Goal: Task Accomplishment & Management: Manage account settings

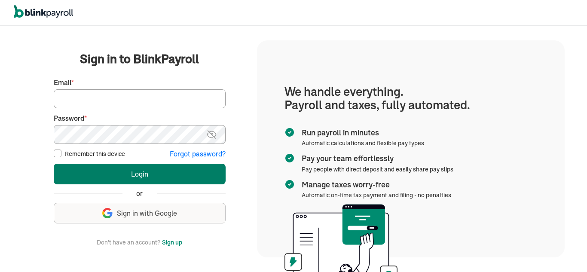
type input "[PERSON_NAME][EMAIL_ADDRESS][DOMAIN_NAME]"
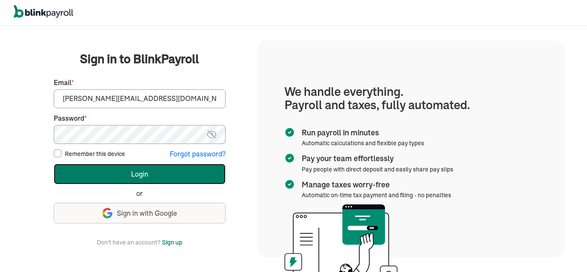
click at [121, 171] on button "Login" at bounding box center [140, 174] width 172 height 21
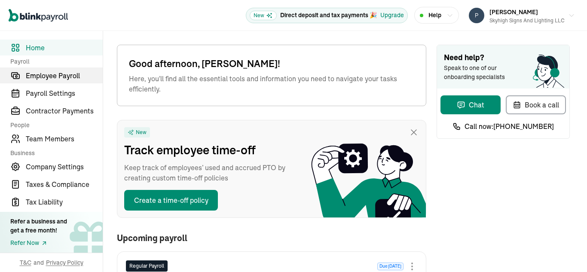
click at [46, 76] on span "Employee Payroll" at bounding box center [64, 75] width 77 height 10
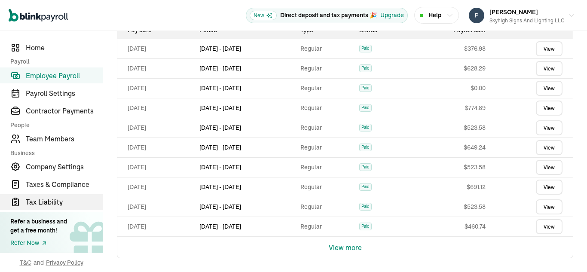
click at [56, 202] on span "Tax Liability" at bounding box center [64, 202] width 77 height 10
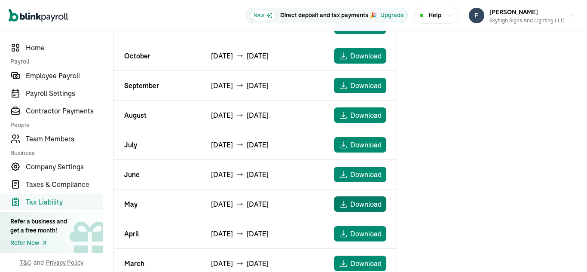
click at [357, 203] on span "Download" at bounding box center [365, 204] width 31 height 10
click at [63, 73] on span "Employee Payroll" at bounding box center [64, 75] width 77 height 10
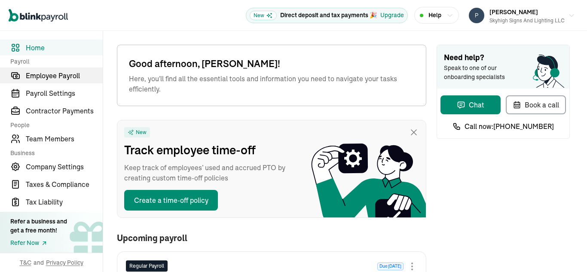
click at [46, 76] on span "Employee Payroll" at bounding box center [64, 75] width 77 height 10
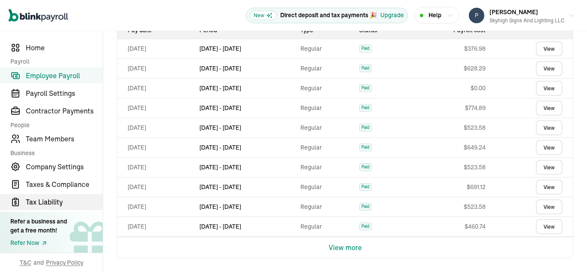
click at [56, 202] on span "Tax Liability" at bounding box center [64, 202] width 77 height 10
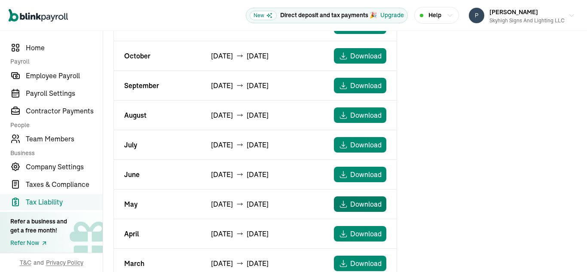
click at [357, 203] on span "Download" at bounding box center [365, 204] width 31 height 10
click at [63, 73] on span "Employee Payroll" at bounding box center [64, 75] width 77 height 10
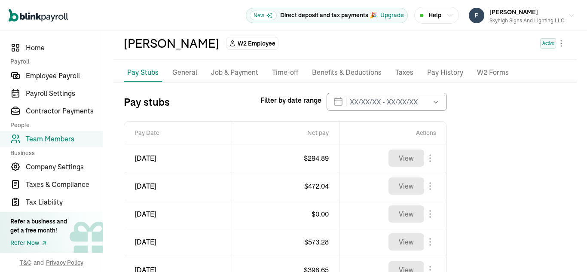
click at [439, 73] on p "Pay History" at bounding box center [445, 72] width 36 height 11
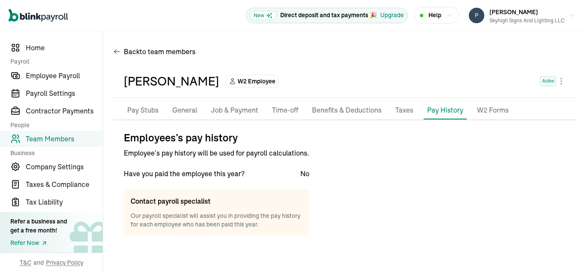
click at [143, 110] on p "Pay Stubs" at bounding box center [142, 110] width 31 height 11
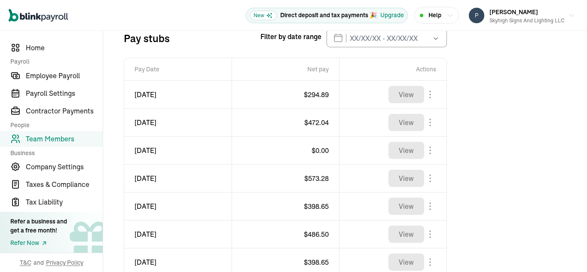
click at [436, 39] on icon "button" at bounding box center [435, 38] width 4 height 3
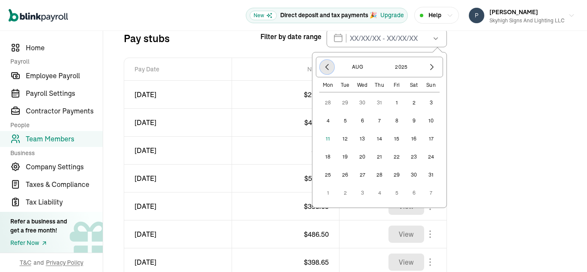
click at [329, 65] on icon "button" at bounding box center [326, 67] width 9 height 9
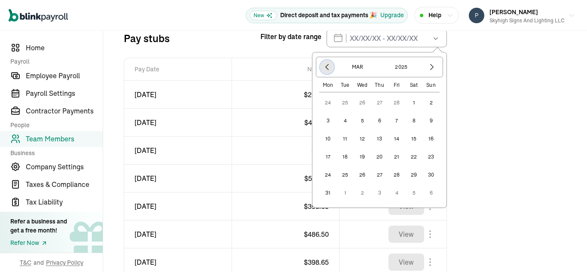
click at [329, 65] on icon "button" at bounding box center [326, 67] width 9 height 9
click at [328, 67] on icon "button" at bounding box center [326, 67] width 9 height 9
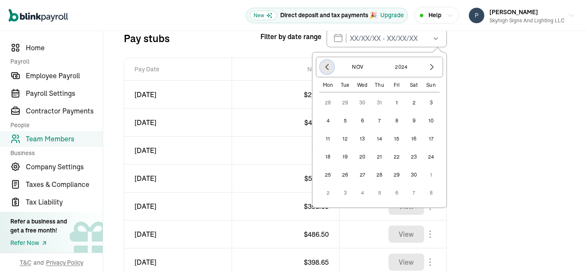
click at [328, 67] on icon "button" at bounding box center [326, 67] width 9 height 9
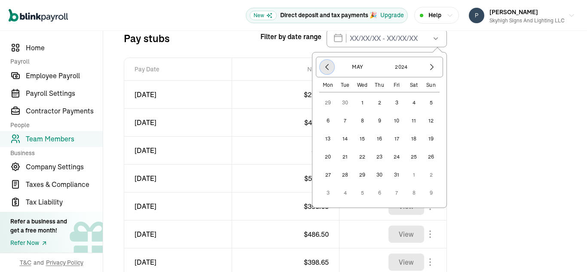
click at [328, 67] on icon "button" at bounding box center [326, 67] width 9 height 9
click at [433, 67] on icon "button" at bounding box center [431, 67] width 9 height 9
click at [412, 156] on button "25" at bounding box center [413, 156] width 17 height 17
click at [412, 154] on button "25" at bounding box center [413, 156] width 17 height 17
type input "05/25/2024 - 05/25/2024"
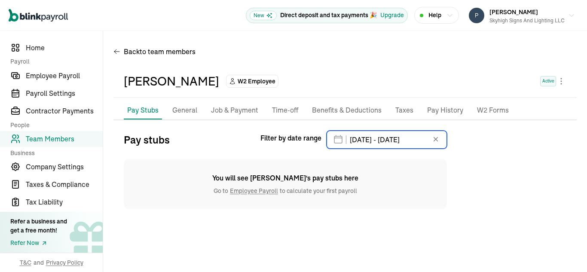
click at [429, 140] on input "05/25/2024 - 05/25/2024" at bounding box center [386, 140] width 120 height 18
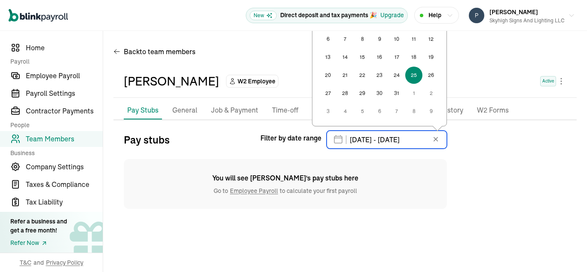
click at [430, 139] on input "05/25/2024 - 05/25/2024" at bounding box center [386, 140] width 120 height 18
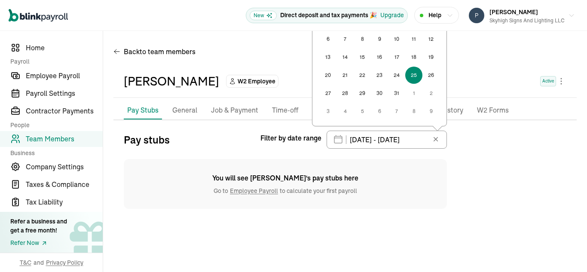
click at [435, 138] on icon at bounding box center [435, 139] width 9 height 9
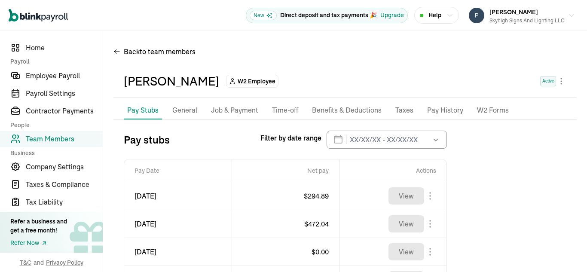
click at [424, 138] on button "button" at bounding box center [435, 140] width 24 height 18
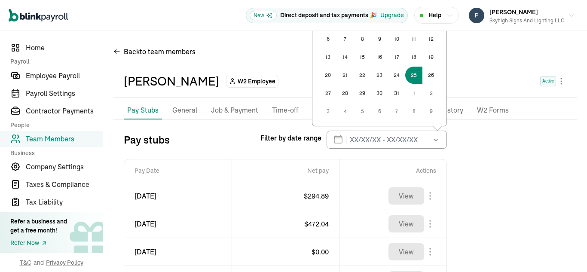
click at [423, 137] on button "button" at bounding box center [435, 140] width 24 height 18
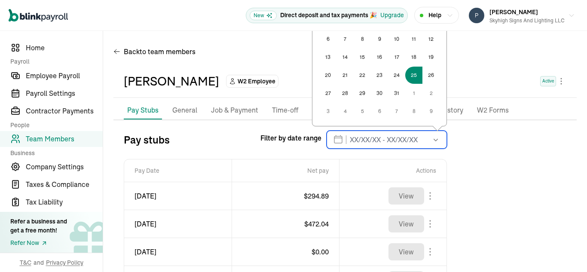
click at [358, 139] on input "text" at bounding box center [386, 140] width 120 height 18
click at [335, 143] on input "text" at bounding box center [386, 140] width 120 height 18
click at [335, 142] on input "text" at bounding box center [386, 140] width 120 height 18
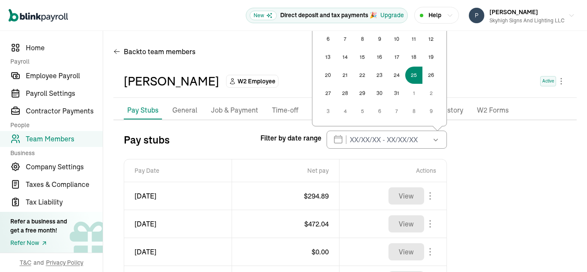
click at [435, 137] on icon "button" at bounding box center [435, 139] width 9 height 9
click at [40, 77] on span "Employee Payroll" at bounding box center [64, 75] width 77 height 10
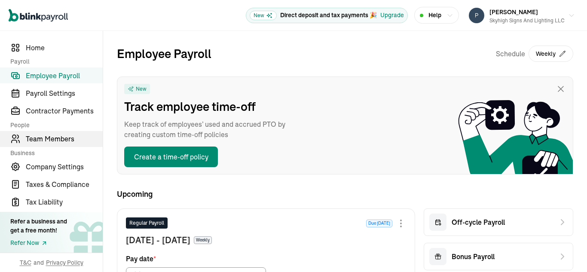
click at [50, 138] on span "Team Members" at bounding box center [64, 139] width 77 height 10
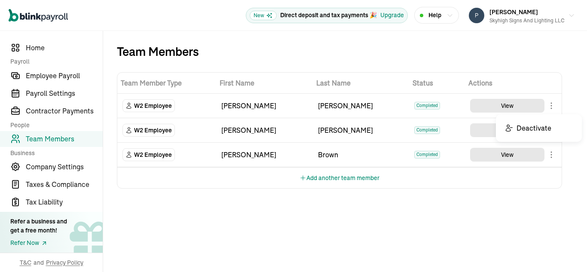
click at [549, 106] on body "Open main menu New Direct deposit and tax payments 🎉 Upgrade Help Patricia Brow…" at bounding box center [293, 136] width 587 height 272
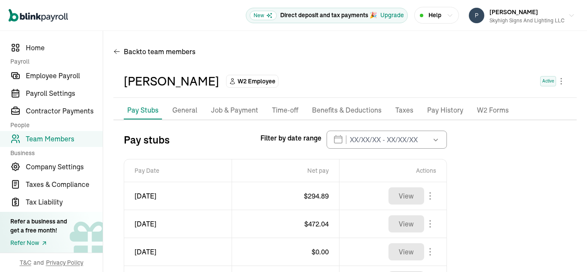
scroll to position [101, 0]
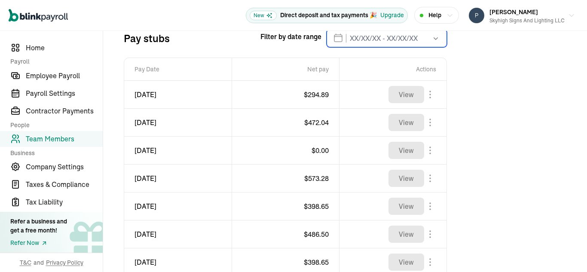
click at [383, 37] on input "text" at bounding box center [386, 38] width 120 height 18
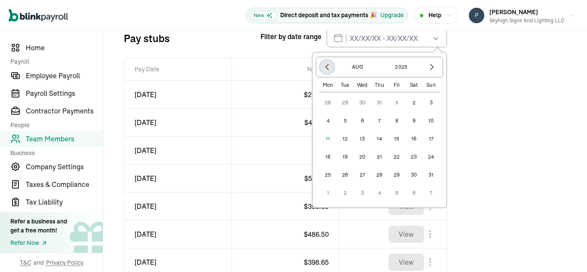
click at [325, 66] on icon "button" at bounding box center [326, 67] width 9 height 9
click at [432, 69] on icon "button" at bounding box center [431, 67] width 3 height 6
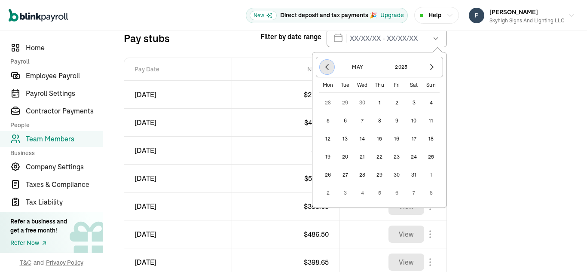
click at [326, 66] on icon "button" at bounding box center [326, 67] width 9 height 9
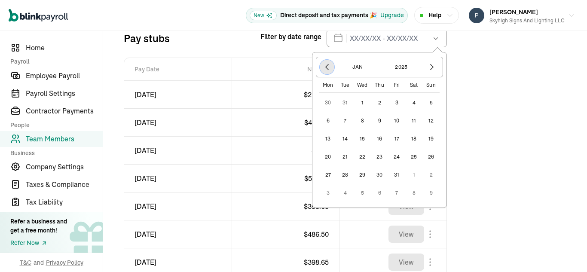
click at [326, 66] on icon "button" at bounding box center [326, 67] width 9 height 9
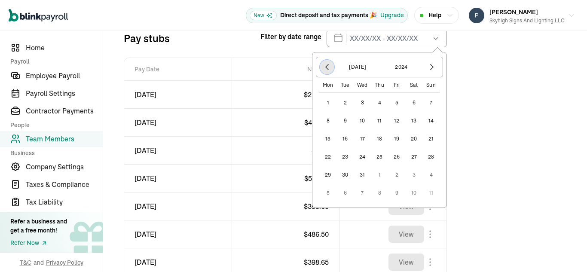
click at [326, 66] on icon "button" at bounding box center [326, 67] width 9 height 9
click at [413, 156] on button "25" at bounding box center [413, 156] width 17 height 17
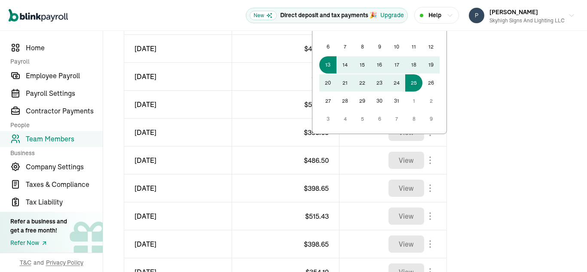
scroll to position [124, 0]
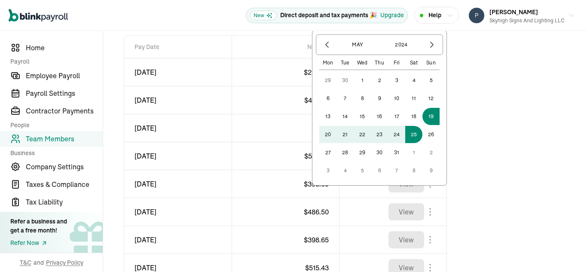
click at [486, 102] on div "Pay stubs Filter by date range May 2024 Mon Tue Wed Thu Fri Sat Sun 29 30 1 2 3…" at bounding box center [344, 172] width 463 height 331
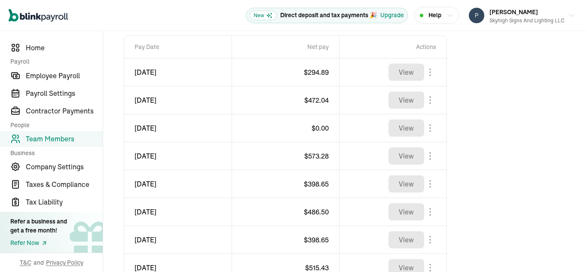
click at [60, 138] on span "Team Members" at bounding box center [64, 139] width 77 height 10
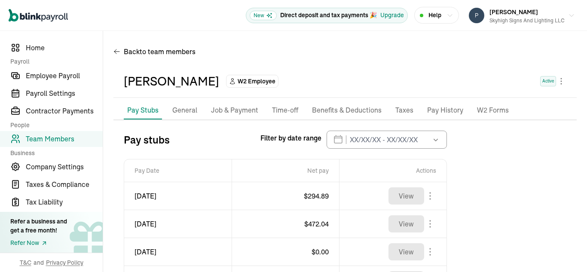
click at [436, 137] on icon "button" at bounding box center [435, 139] width 9 height 9
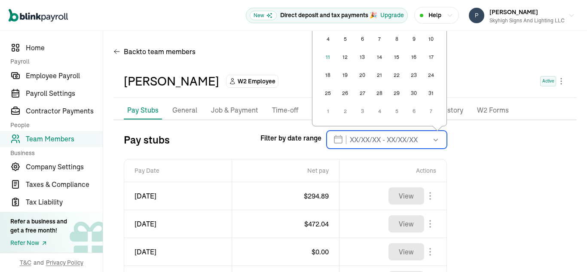
click at [419, 137] on input "text" at bounding box center [386, 140] width 120 height 18
click at [348, 138] on input "text" at bounding box center [386, 140] width 120 height 18
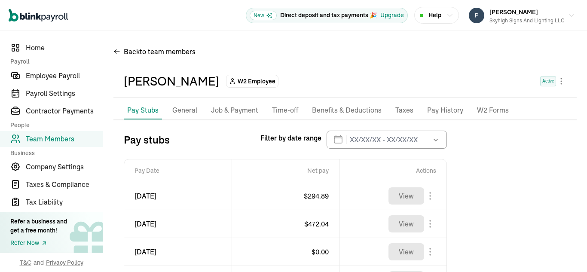
click at [182, 110] on p "General" at bounding box center [184, 110] width 25 height 11
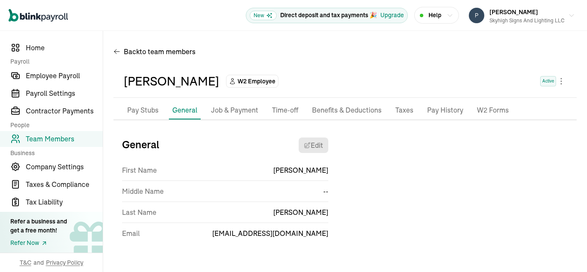
click at [225, 111] on p "Job & Payment" at bounding box center [234, 110] width 47 height 11
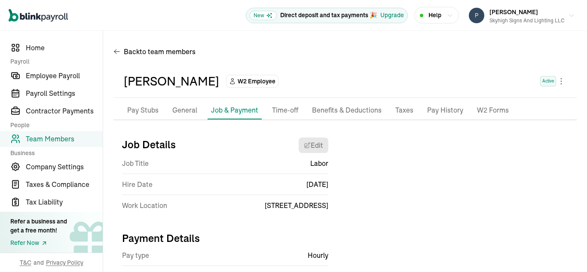
click at [442, 110] on p "Pay History" at bounding box center [445, 110] width 36 height 11
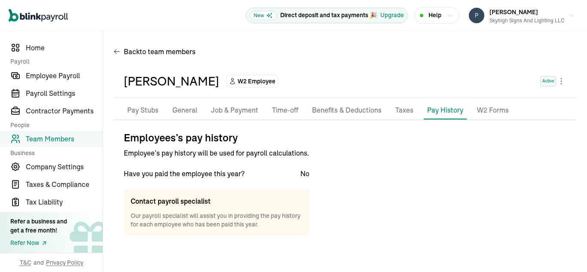
click at [363, 109] on p "Benefits & Deductions" at bounding box center [347, 110] width 70 height 11
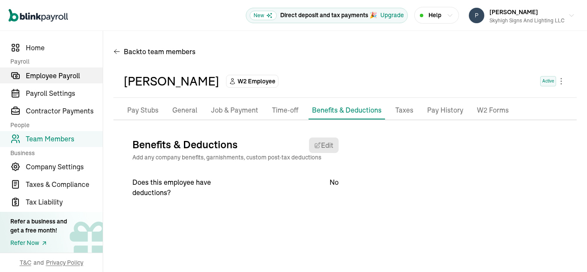
click at [31, 73] on span "Employee Payroll" at bounding box center [64, 75] width 77 height 10
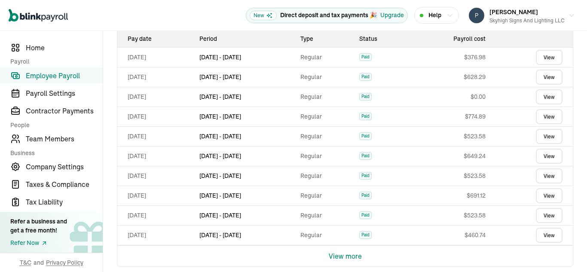
scroll to position [362, 0]
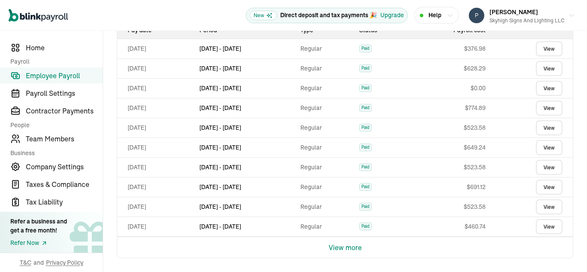
click at [348, 249] on button "View more" at bounding box center [345, 247] width 33 height 21
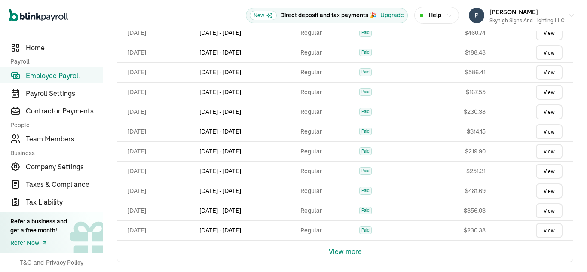
scroll to position [560, 0]
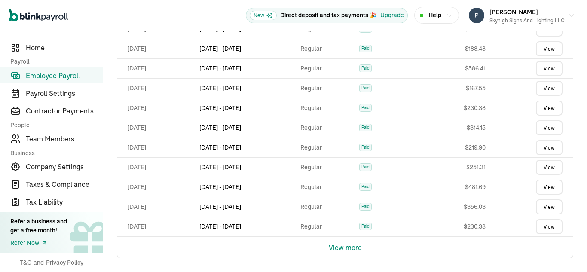
click at [338, 249] on button "View more" at bounding box center [345, 247] width 33 height 21
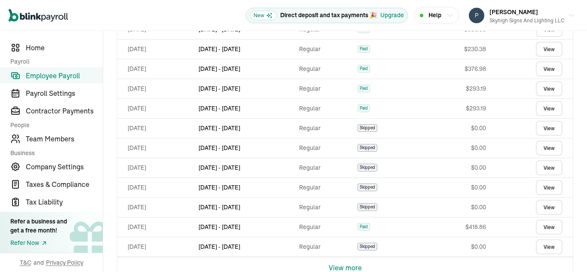
scroll to position [757, 0]
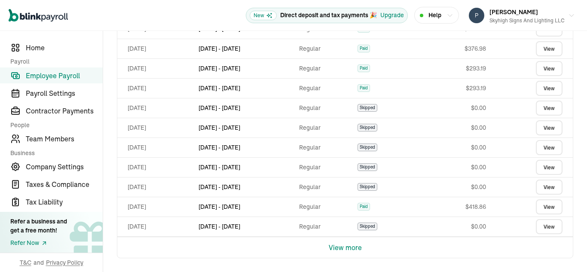
click at [334, 247] on button "View more" at bounding box center [345, 247] width 33 height 21
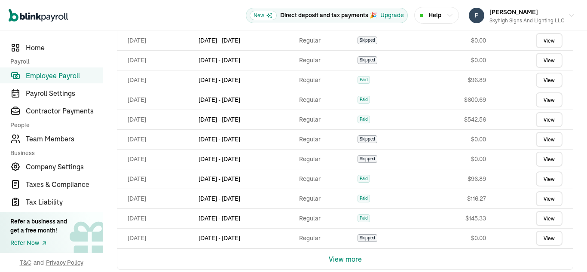
scroll to position [955, 0]
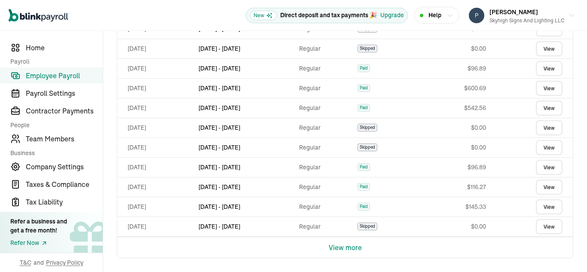
click at [336, 248] on button "View more" at bounding box center [345, 247] width 33 height 21
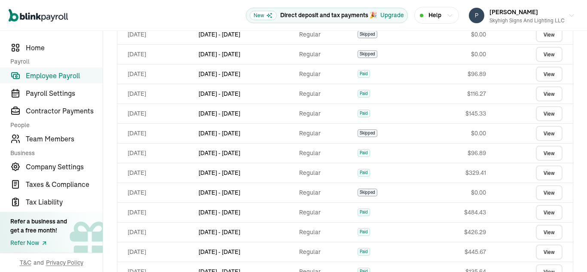
scroll to position [1153, 0]
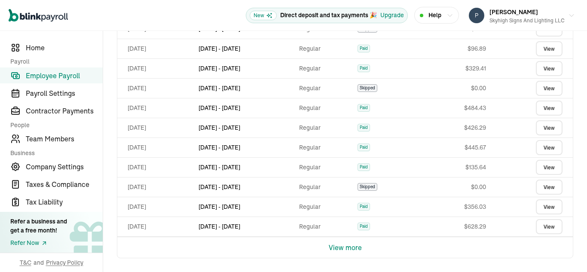
click at [342, 247] on button "View more" at bounding box center [345, 247] width 33 height 21
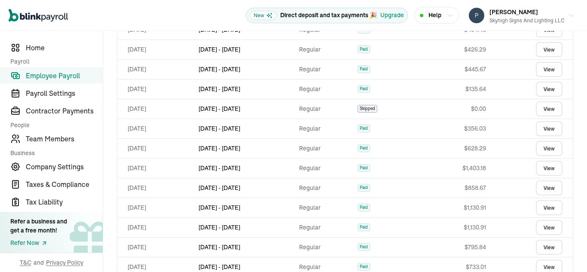
scroll to position [1350, 0]
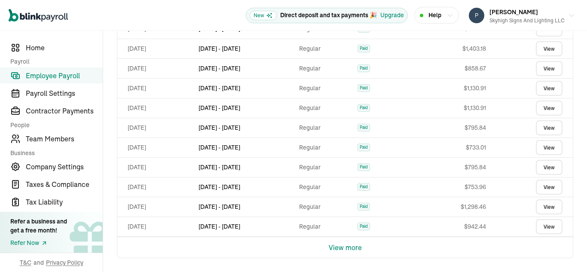
click at [350, 249] on button "View more" at bounding box center [345, 247] width 33 height 21
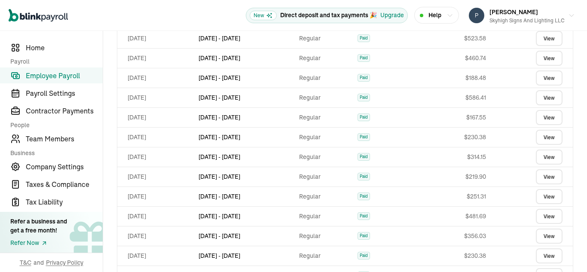
scroll to position [515, 0]
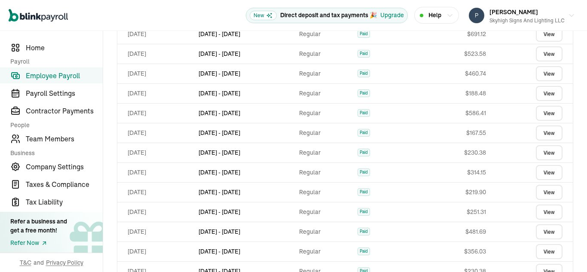
click at [540, 213] on link "View" at bounding box center [548, 211] width 27 height 15
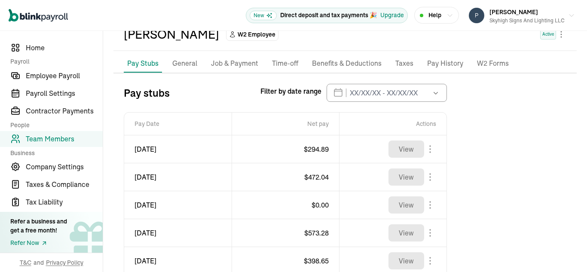
scroll to position [38, 0]
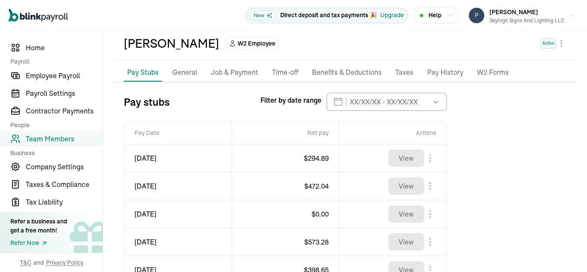
click at [439, 73] on p "Pay History" at bounding box center [445, 72] width 36 height 11
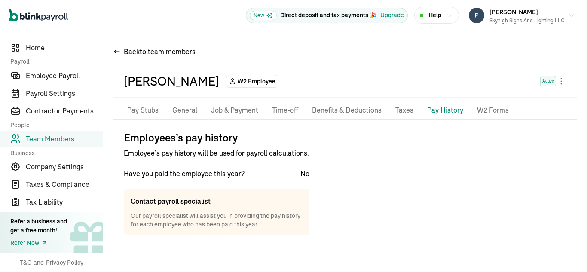
scroll to position [0, 0]
click at [143, 110] on p "Pay Stubs" at bounding box center [142, 110] width 31 height 11
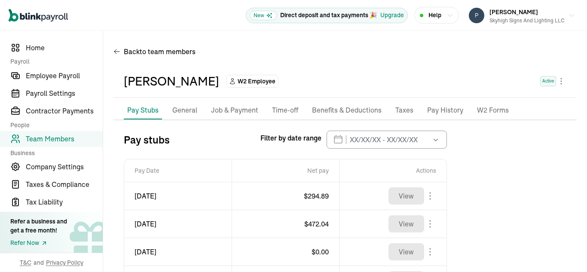
scroll to position [101, 0]
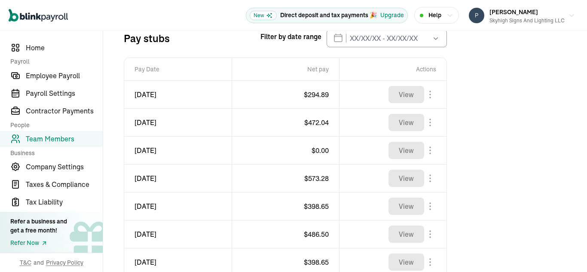
click at [436, 39] on icon "button" at bounding box center [435, 38] width 4 height 3
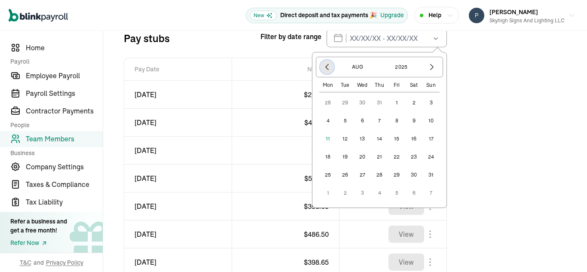
click at [329, 65] on icon "button" at bounding box center [326, 67] width 9 height 9
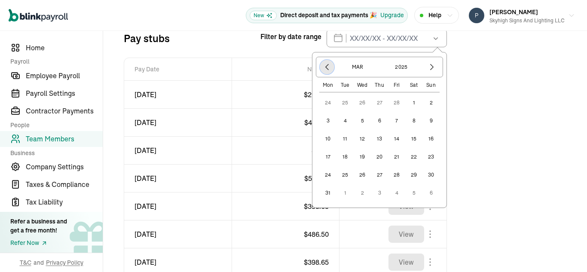
click at [329, 65] on icon "button" at bounding box center [326, 67] width 9 height 9
click at [328, 67] on icon "button" at bounding box center [326, 67] width 9 height 9
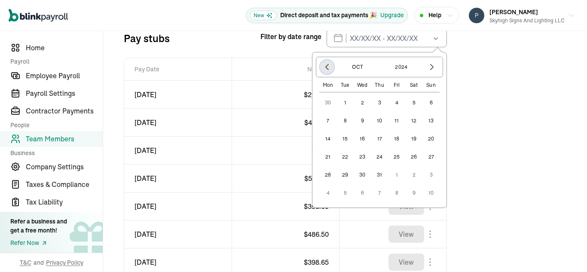
click at [328, 67] on icon "button" at bounding box center [326, 67] width 9 height 9
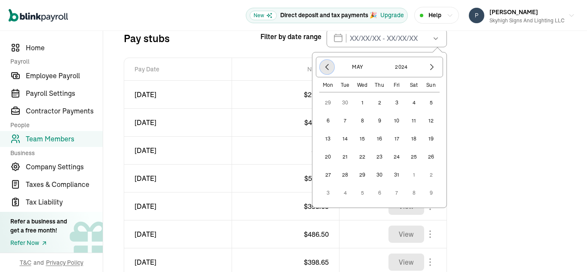
click at [328, 67] on icon "button" at bounding box center [326, 67] width 9 height 9
click at [433, 67] on icon "button" at bounding box center [431, 67] width 9 height 9
click at [412, 156] on button "25" at bounding box center [413, 156] width 17 height 17
click at [412, 154] on button "25" at bounding box center [413, 156] width 17 height 17
type input "05/25/2024 - 05/25/2024"
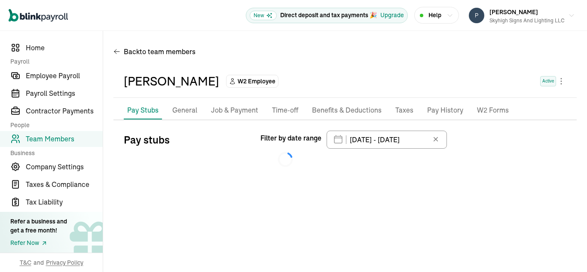
scroll to position [0, 0]
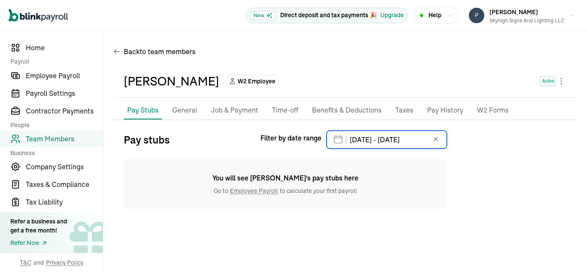
click at [429, 140] on input "05/25/2024 - 05/25/2024" at bounding box center [386, 140] width 120 height 18
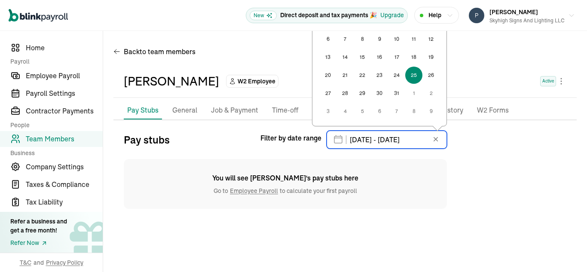
click at [430, 139] on input "05/25/2024 - 05/25/2024" at bounding box center [386, 140] width 120 height 18
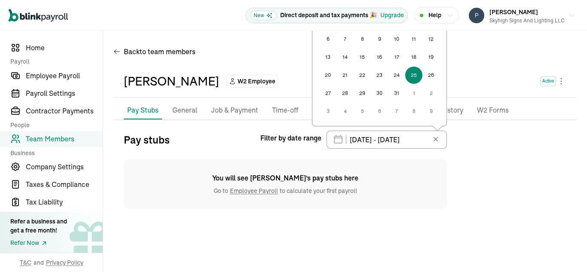
click at [435, 138] on icon at bounding box center [435, 139] width 9 height 9
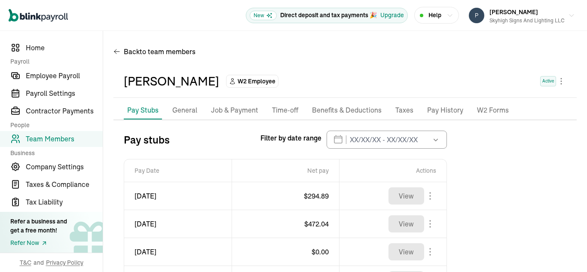
click at [424, 138] on button "button" at bounding box center [435, 140] width 24 height 18
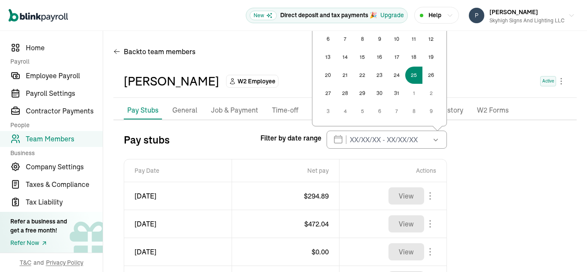
click at [423, 137] on button "button" at bounding box center [435, 140] width 24 height 18
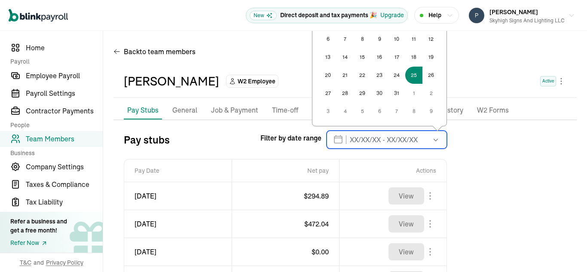
click at [358, 139] on input "text" at bounding box center [386, 140] width 120 height 18
click at [335, 143] on input "text" at bounding box center [386, 140] width 120 height 18
click at [335, 142] on input "text" at bounding box center [386, 140] width 120 height 18
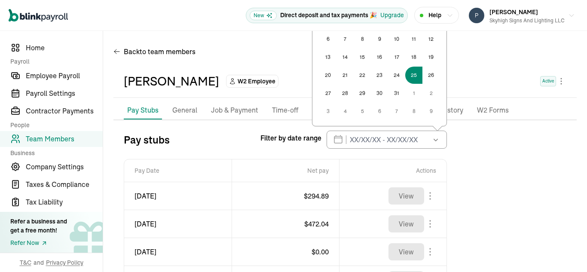
click at [435, 137] on icon "button" at bounding box center [435, 139] width 9 height 9
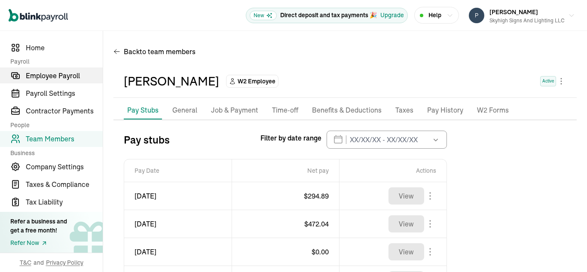
click at [40, 77] on span "Employee Payroll" at bounding box center [64, 75] width 77 height 10
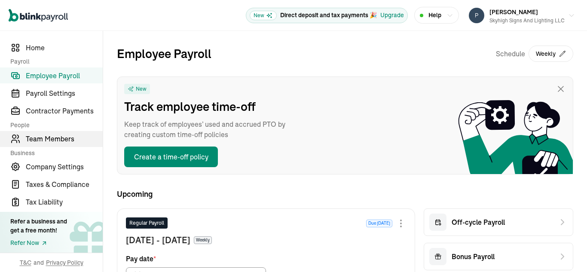
click at [50, 138] on span "Team Members" at bounding box center [64, 139] width 77 height 10
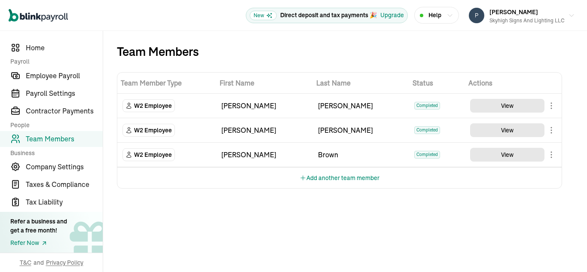
click at [549, 106] on body "Open main menu New Direct deposit and tax payments 🎉 Upgrade Help Patricia Brow…" at bounding box center [293, 136] width 587 height 272
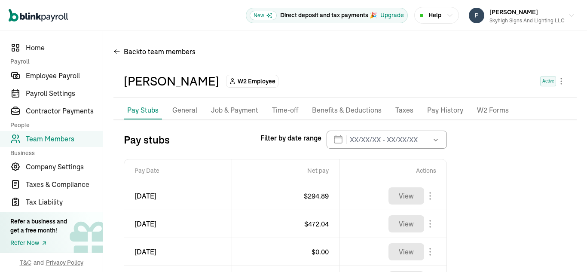
scroll to position [101, 0]
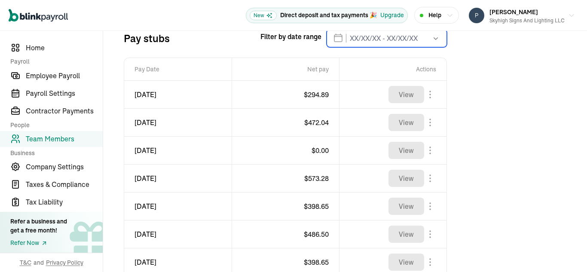
click at [383, 37] on input "text" at bounding box center [386, 38] width 120 height 18
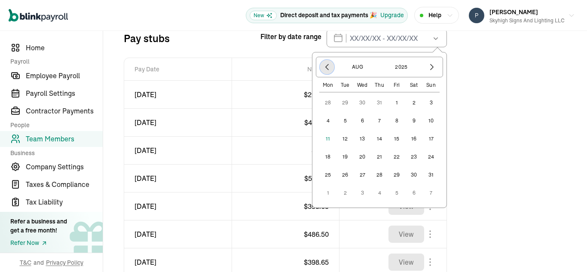
click at [325, 66] on icon "button" at bounding box center [326, 67] width 9 height 9
click at [432, 69] on icon "button" at bounding box center [431, 67] width 3 height 6
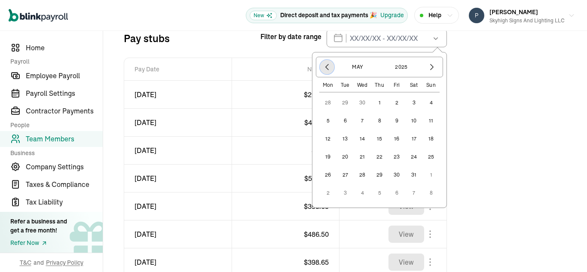
click at [326, 66] on icon "button" at bounding box center [326, 67] width 9 height 9
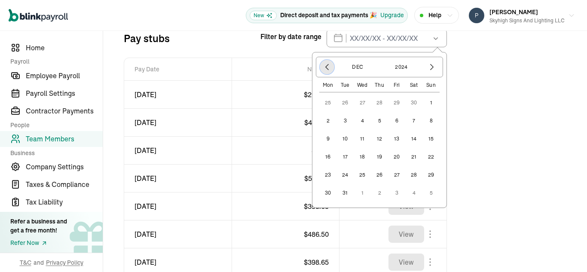
click at [326, 66] on icon "button" at bounding box center [326, 67] width 9 height 9
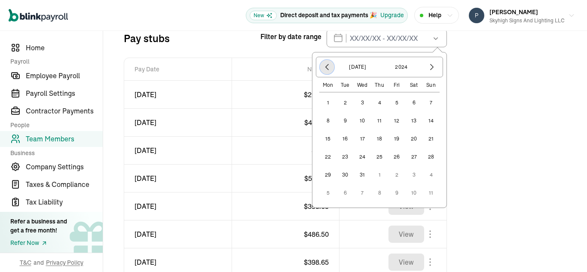
click at [326, 66] on icon "button" at bounding box center [326, 67] width 9 height 9
click at [413, 156] on button "25" at bounding box center [413, 156] width 17 height 17
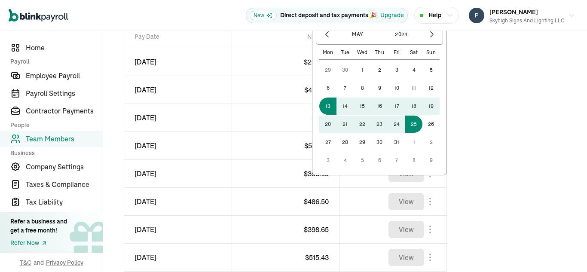
scroll to position [124, 0]
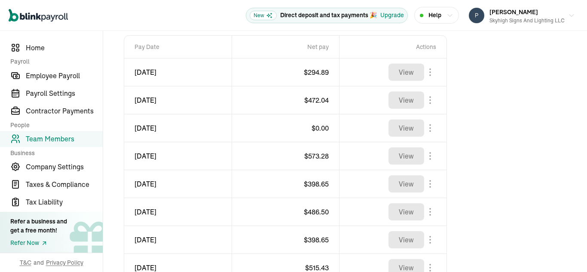
click at [486, 102] on div "Pay stubs Filter by date range May 2024 Mon Tue Wed Thu Fri Sat Sun 29 30 1 2 3…" at bounding box center [344, 172] width 463 height 331
click at [60, 138] on span "Team Members" at bounding box center [64, 139] width 77 height 10
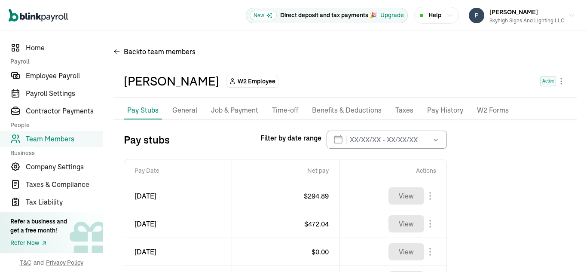
click at [436, 137] on icon "button" at bounding box center [435, 139] width 9 height 9
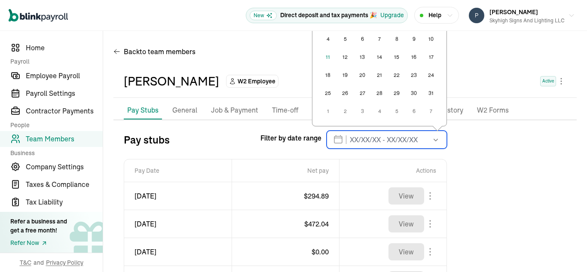
click at [419, 137] on input "text" at bounding box center [386, 140] width 120 height 18
click at [348, 138] on input "text" at bounding box center [386, 140] width 120 height 18
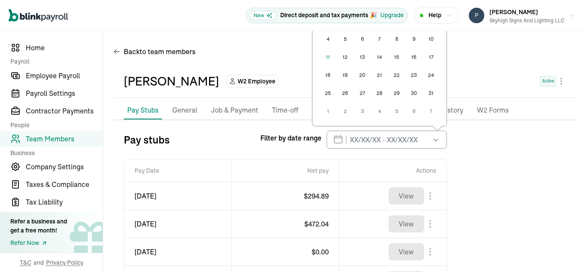
click at [182, 110] on p "General" at bounding box center [184, 110] width 25 height 11
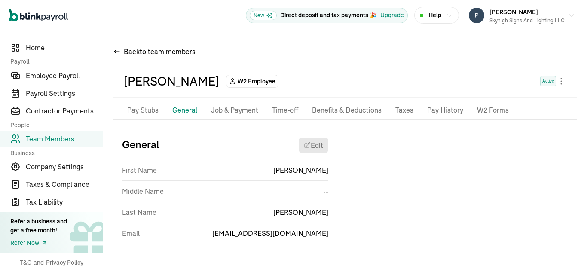
click at [225, 111] on p "Job & Payment" at bounding box center [234, 110] width 47 height 11
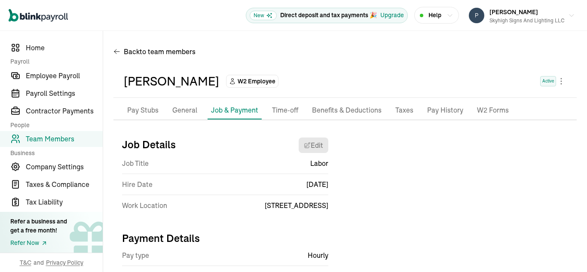
click at [442, 110] on p "Pay History" at bounding box center [445, 110] width 36 height 11
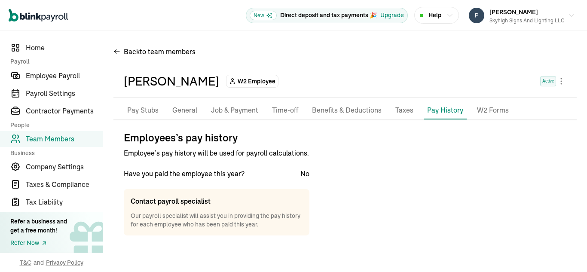
click at [363, 109] on p "Benefits & Deductions" at bounding box center [347, 110] width 70 height 11
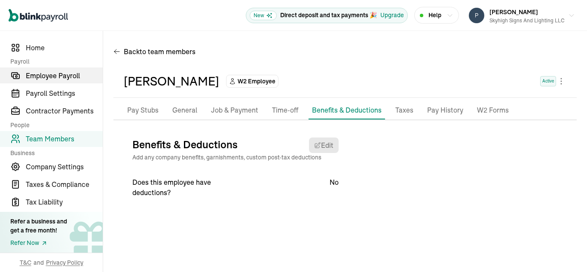
click at [31, 73] on span "Employee Payroll" at bounding box center [64, 75] width 77 height 10
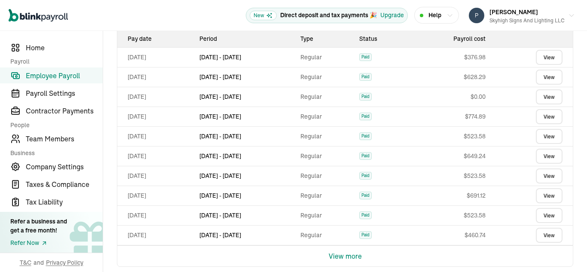
scroll to position [362, 0]
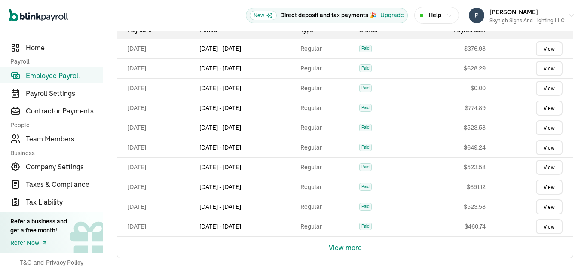
click at [348, 249] on button "View more" at bounding box center [345, 247] width 33 height 21
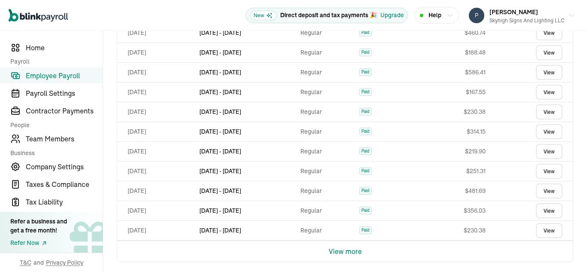
scroll to position [560, 0]
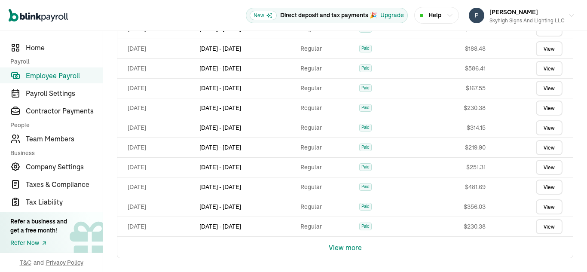
click at [338, 249] on button "View more" at bounding box center [345, 247] width 33 height 21
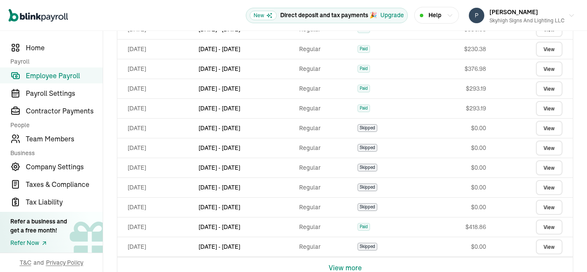
scroll to position [757, 0]
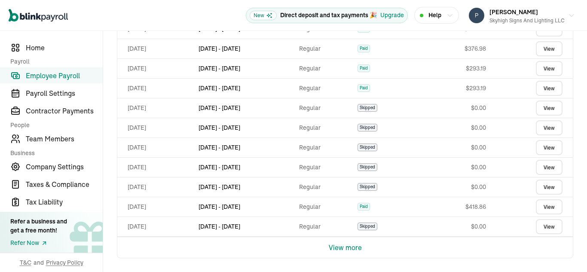
click at [334, 247] on button "View more" at bounding box center [345, 247] width 33 height 21
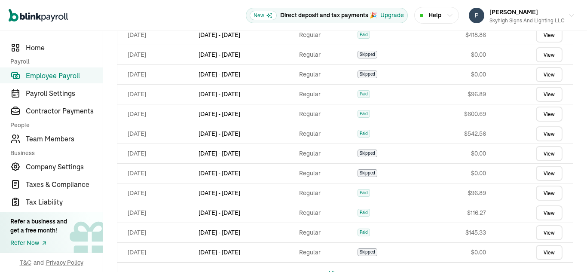
scroll to position [955, 0]
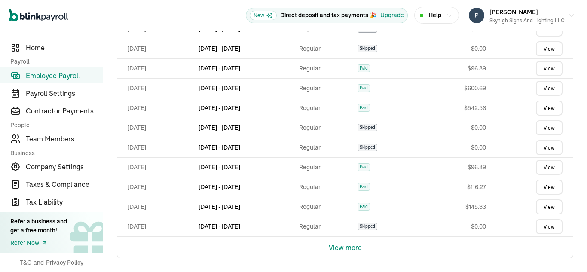
click at [336, 248] on button "View more" at bounding box center [345, 247] width 33 height 21
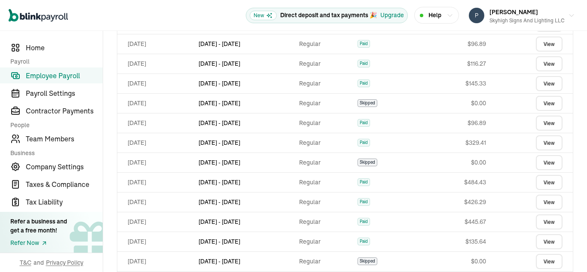
scroll to position [1153, 0]
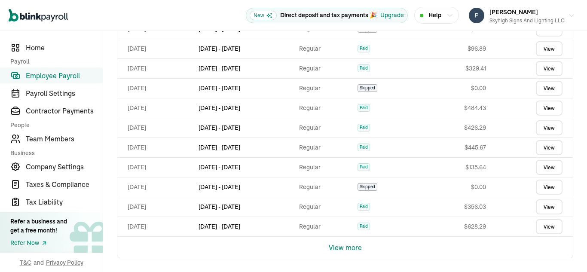
click at [342, 247] on button "View more" at bounding box center [345, 247] width 33 height 21
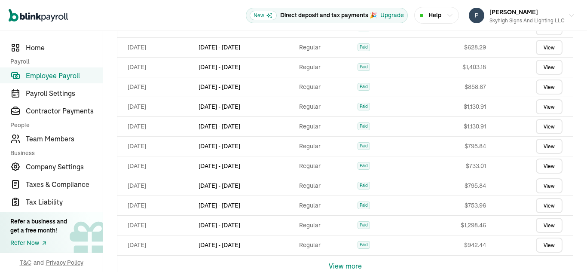
scroll to position [1350, 0]
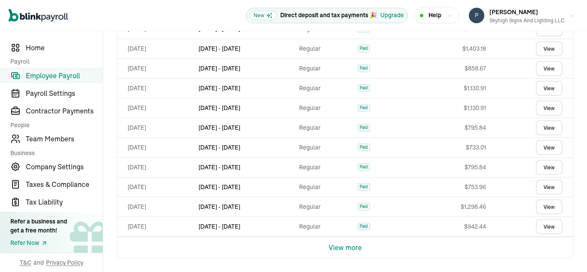
click at [350, 249] on button "View more" at bounding box center [345, 247] width 33 height 21
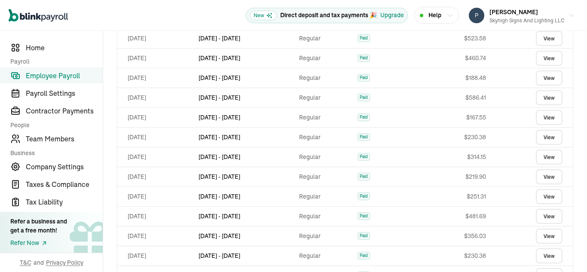
scroll to position [515, 0]
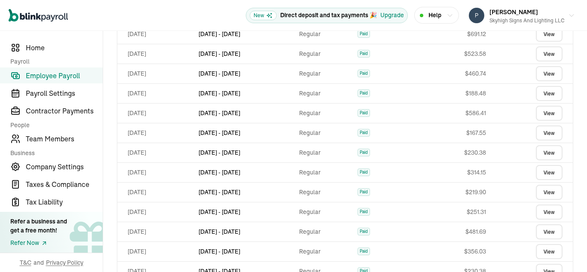
click at [540, 213] on link "View" at bounding box center [548, 211] width 27 height 15
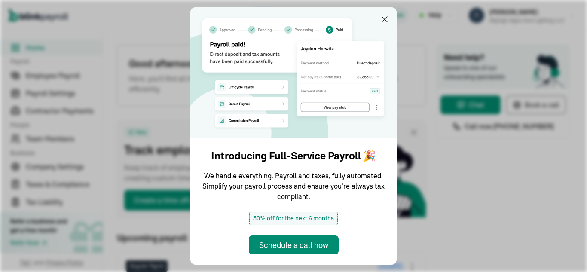
type input "[DATE]"
